Goal: Information Seeking & Learning: Learn about a topic

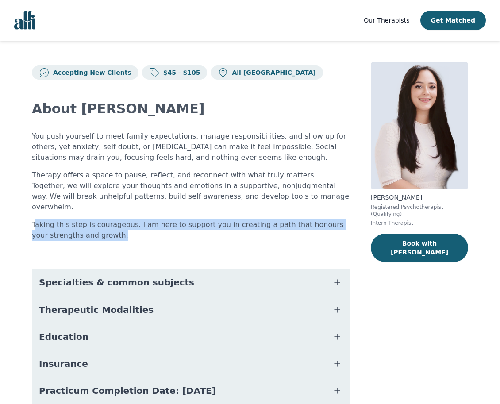
drag, startPoint x: 35, startPoint y: 215, endPoint x: 127, endPoint y: 225, distance: 93.5
click at [127, 225] on p "Taking this step is courageous. I am here to support you in creating a path tha…" at bounding box center [191, 229] width 318 height 21
click at [107, 223] on p "Taking this step is courageous. I am here to support you in creating a path tha…" at bounding box center [191, 229] width 318 height 21
drag, startPoint x: 112, startPoint y: 224, endPoint x: 31, endPoint y: 211, distance: 82.1
click at [31, 211] on div "Accepting New Clients $45 - $105 All Canada About [PERSON_NAME] You push yourse…" at bounding box center [250, 263] width 479 height 445
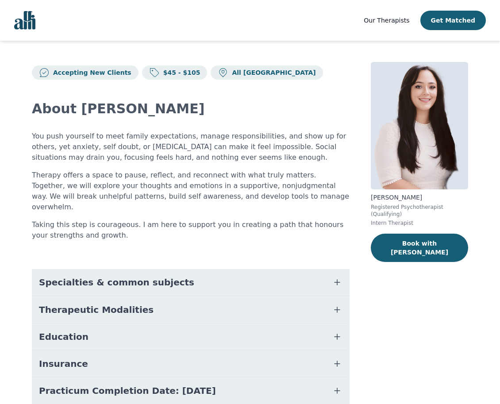
click at [104, 230] on div "About [PERSON_NAME] You push yourself to meet family expectations, manage respo…" at bounding box center [191, 272] width 318 height 385
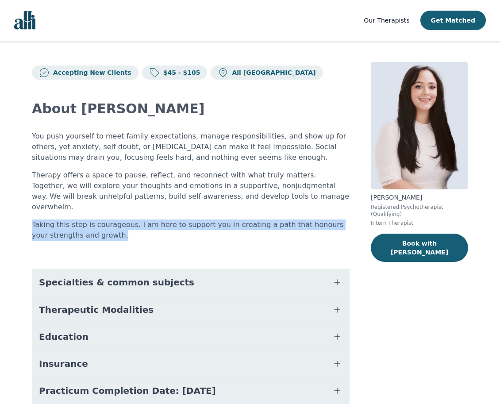
drag, startPoint x: 110, startPoint y: 228, endPoint x: 21, endPoint y: 215, distance: 90.2
click at [21, 215] on div "Accepting New Clients $45 - $105 All Canada About [PERSON_NAME] You push yourse…" at bounding box center [250, 263] width 479 height 445
click at [29, 215] on div "Accepting New Clients $45 - $105 All Canada About [PERSON_NAME] You push yourse…" at bounding box center [250, 263] width 479 height 445
drag, startPoint x: 29, startPoint y: 213, endPoint x: 101, endPoint y: 224, distance: 72.9
click at [101, 224] on div "Accepting New Clients $45 - $105 All Canada About [PERSON_NAME] You push yourse…" at bounding box center [250, 263] width 479 height 445
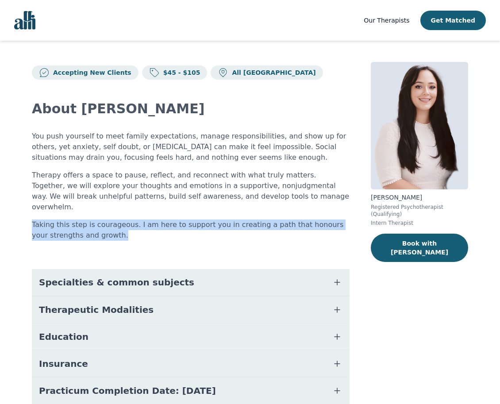
click at [101, 224] on p "Taking this step is courageous. I am here to support you in creating a path tha…" at bounding box center [191, 229] width 318 height 21
drag, startPoint x: 107, startPoint y: 227, endPoint x: 23, endPoint y: 211, distance: 84.8
click at [23, 211] on div "Accepting New Clients $45 - $105 All Canada About [PERSON_NAME] You push yourse…" at bounding box center [250, 263] width 479 height 445
click at [104, 221] on p "Taking this step is courageous. I am here to support you in creating a path tha…" at bounding box center [191, 229] width 318 height 21
drag, startPoint x: 104, startPoint y: 224, endPoint x: 23, endPoint y: 208, distance: 82.2
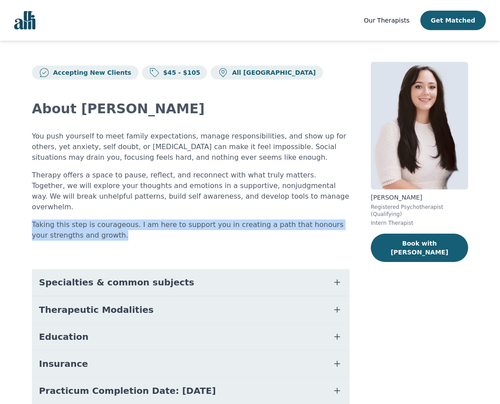
click at [23, 208] on div "Accepting New Clients $45 - $105 All Canada About [PERSON_NAME] You push yourse…" at bounding box center [250, 263] width 479 height 445
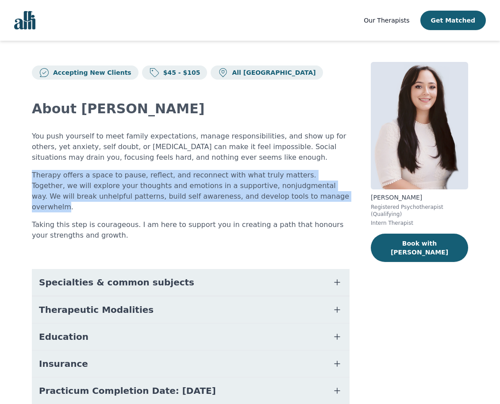
drag, startPoint x: 29, startPoint y: 179, endPoint x: 255, endPoint y: 200, distance: 227.1
click at [255, 200] on div "Accepting New Clients $45 - $105 All Canada About [PERSON_NAME] You push yourse…" at bounding box center [250, 263] width 479 height 445
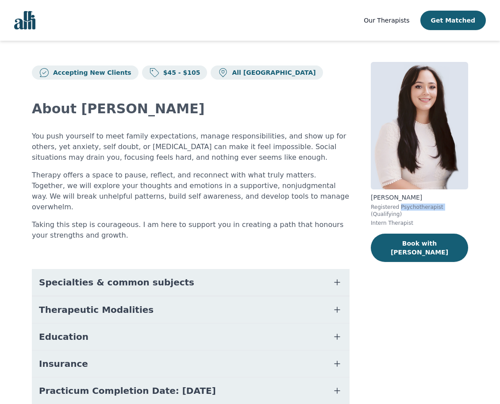
drag, startPoint x: 396, startPoint y: 207, endPoint x: 436, endPoint y: 206, distance: 39.4
click at [436, 206] on p "Registered Psychotherapist (Qualifying)" at bounding box center [419, 211] width 97 height 14
drag, startPoint x: 469, startPoint y: 206, endPoint x: 365, endPoint y: 210, distance: 103.6
click at [365, 210] on div "Accepting New Clients $45 - $105 All Canada About [PERSON_NAME] You push yourse…" at bounding box center [250, 263] width 479 height 445
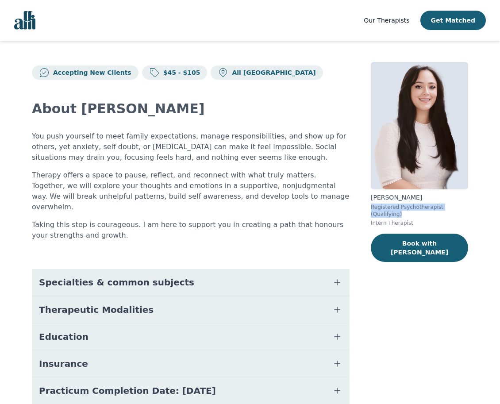
click at [365, 210] on div "Accepting New Clients $45 - $105 All Canada About [PERSON_NAME] You push yourse…" at bounding box center [250, 263] width 479 height 445
drag, startPoint x: 418, startPoint y: 216, endPoint x: 372, endPoint y: 198, distance: 49.1
click at [372, 198] on div "[PERSON_NAME] Registered Psychotherapist (Qualifying) Intern Therapist" at bounding box center [419, 210] width 97 height 34
click at [372, 198] on p "[PERSON_NAME]" at bounding box center [419, 197] width 97 height 9
drag, startPoint x: 370, startPoint y: 197, endPoint x: 422, endPoint y: 213, distance: 54.3
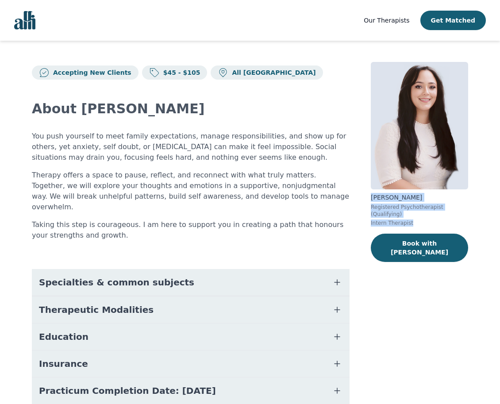
click at [422, 213] on div "Accepting New Clients $45 - $105 All Canada About [PERSON_NAME] You push yourse…" at bounding box center [250, 263] width 479 height 445
click at [358, 206] on div "Accepting New Clients $45 - $105 All Canada About [PERSON_NAME] You push yourse…" at bounding box center [250, 263] width 479 height 445
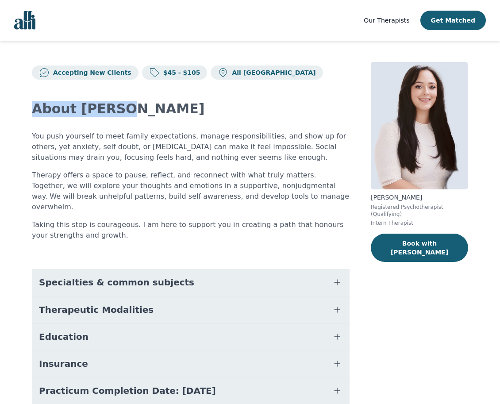
drag, startPoint x: 30, startPoint y: 108, endPoint x: 132, endPoint y: 112, distance: 102.8
click at [132, 112] on div "Accepting New Clients $45 - $105 All Canada About [PERSON_NAME] You push yourse…" at bounding box center [250, 263] width 479 height 445
click at [132, 112] on h2 "About [PERSON_NAME]" at bounding box center [191, 109] width 318 height 16
drag, startPoint x: 137, startPoint y: 112, endPoint x: 28, endPoint y: 109, distance: 108.9
click at [28, 109] on div "Accepting New Clients $45 - $105 All Canada About [PERSON_NAME] You push yourse…" at bounding box center [250, 263] width 479 height 445
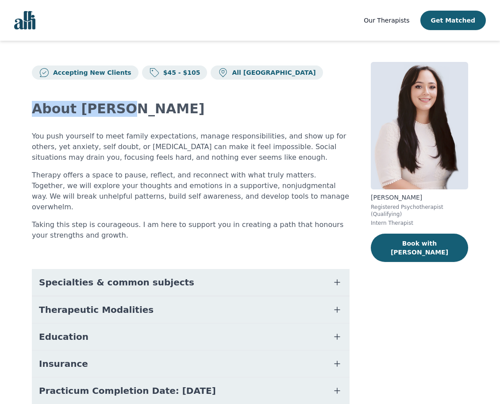
click at [28, 109] on div "Accepting New Clients $45 - $105 All Canada About [PERSON_NAME] You push yourse…" at bounding box center [250, 263] width 479 height 445
drag, startPoint x: 30, startPoint y: 109, endPoint x: 127, endPoint y: 108, distance: 96.9
click at [127, 108] on div "Accepting New Clients $45 - $105 All Canada About [PERSON_NAME] You push yourse…" at bounding box center [250, 263] width 479 height 445
click at [127, 108] on h2 "About [PERSON_NAME]" at bounding box center [191, 109] width 318 height 16
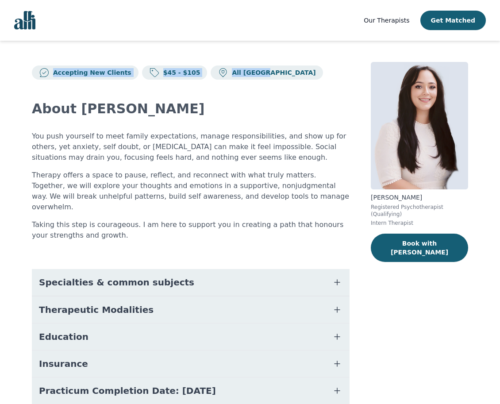
drag, startPoint x: 259, startPoint y: 74, endPoint x: 46, endPoint y: 76, distance: 213.7
click at [46, 76] on div "Accepting New Clients $45 - $105 All Canada" at bounding box center [191, 71] width 318 height 18
click at [293, 66] on div "Accepting New Clients $45 - $105 All Canada" at bounding box center [191, 71] width 318 height 18
click at [296, 68] on div "Accepting New Clients $45 - $105 All Canada" at bounding box center [191, 71] width 318 height 18
drag, startPoint x: 277, startPoint y: 69, endPoint x: 40, endPoint y: 75, distance: 236.8
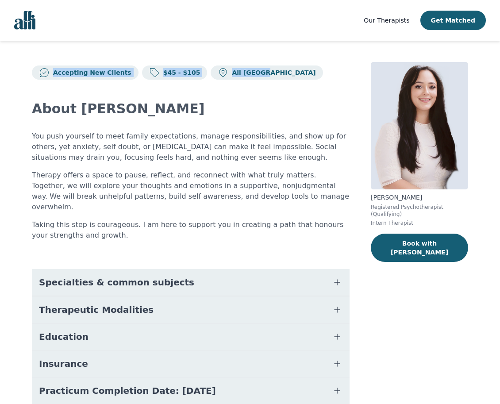
click at [40, 75] on div "Accepting New Clients $45 - $105 All Canada" at bounding box center [191, 71] width 318 height 18
click at [272, 71] on div "Accepting New Clients $45 - $105 All Canada" at bounding box center [191, 71] width 318 height 18
drag, startPoint x: 281, startPoint y: 74, endPoint x: 48, endPoint y: 75, distance: 232.7
click at [48, 75] on div "Accepting New Clients $45 - $105 All Canada" at bounding box center [191, 71] width 318 height 18
click at [286, 196] on p "Therapy offers a space to pause, reflect, and reconnect with what truly matters…" at bounding box center [191, 191] width 318 height 42
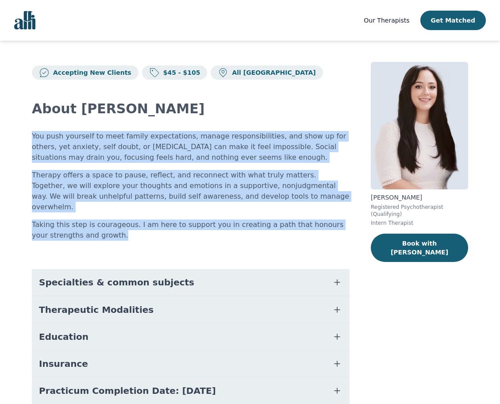
drag, startPoint x: 108, startPoint y: 223, endPoint x: 19, endPoint y: 140, distance: 121.5
click at [19, 140] on div "Accepting New Clients $45 - $105 All Canada About [PERSON_NAME] You push yourse…" at bounding box center [250, 263] width 479 height 445
drag, startPoint x: 25, startPoint y: 136, endPoint x: 254, endPoint y: 218, distance: 243.1
click at [254, 218] on div "Accepting New Clients $45 - $105 All Canada About [PERSON_NAME] You push yourse…" at bounding box center [250, 263] width 479 height 445
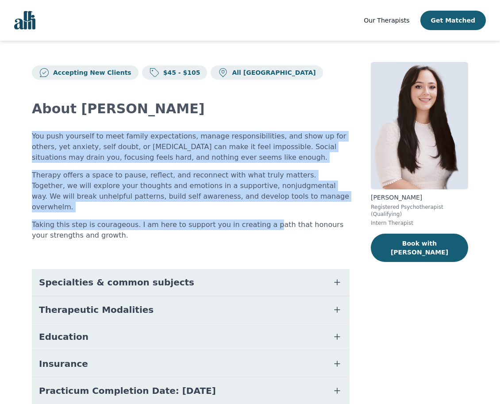
click at [254, 219] on p "Taking this step is courageous. I am here to support you in creating a path tha…" at bounding box center [191, 229] width 318 height 21
drag, startPoint x: 132, startPoint y: 224, endPoint x: 33, endPoint y: 140, distance: 129.6
click at [33, 140] on div "You push yourself to meet family expectations, manage responsibilities, and sho…" at bounding box center [191, 186] width 318 height 110
click at [33, 140] on p "You push yourself to meet family expectations, manage responsibilities, and sho…" at bounding box center [191, 147] width 318 height 32
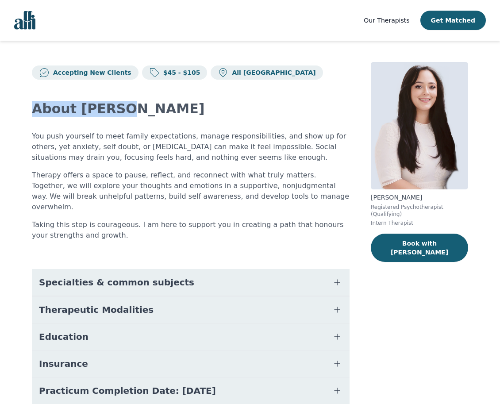
drag, startPoint x: 29, startPoint y: 113, endPoint x: 113, endPoint y: 109, distance: 84.6
click at [113, 109] on div "Accepting New Clients $45 - $105 All Canada About [PERSON_NAME] You push yourse…" at bounding box center [250, 263] width 479 height 445
click at [113, 109] on h2 "About [PERSON_NAME]" at bounding box center [191, 109] width 318 height 16
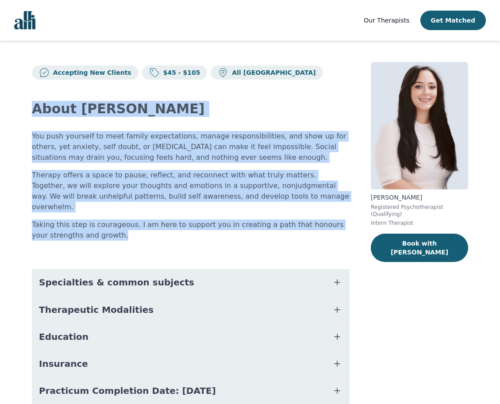
drag, startPoint x: 110, startPoint y: 223, endPoint x: 35, endPoint y: 112, distance: 133.9
click at [35, 112] on div "About [PERSON_NAME] You push yourself to meet family expectations, manage respo…" at bounding box center [191, 272] width 318 height 385
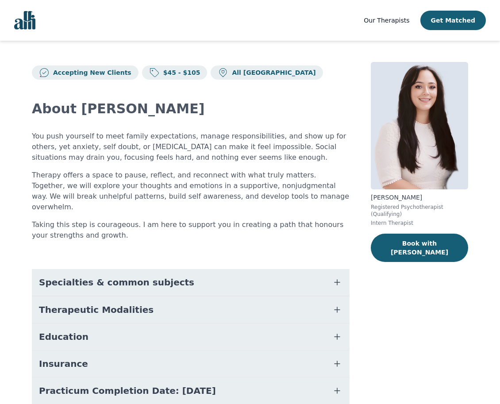
click at [14, 59] on div "Accepting New Clients $45 - $105 All Canada About [PERSON_NAME] You push yourse…" at bounding box center [250, 263] width 479 height 445
